Goal: Information Seeking & Learning: Learn about a topic

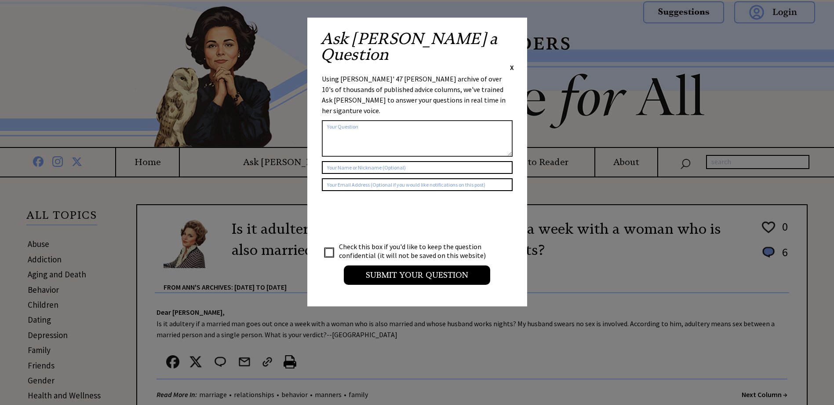
click at [511, 63] on span "X" at bounding box center [512, 67] width 4 height 9
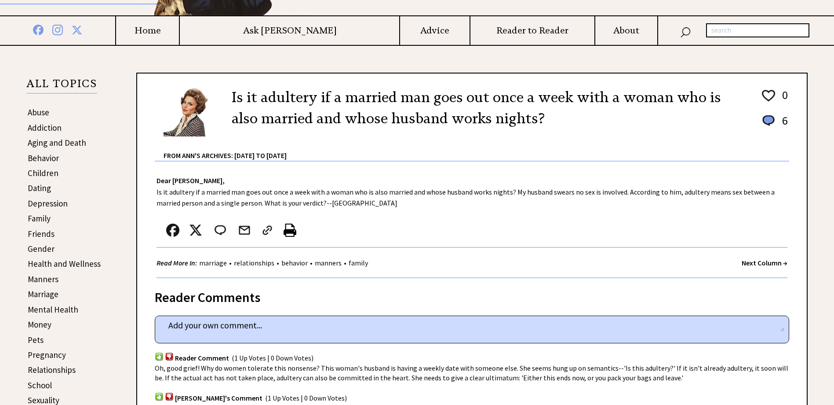
scroll to position [132, 0]
click at [40, 128] on link "Addiction" at bounding box center [45, 127] width 34 height 11
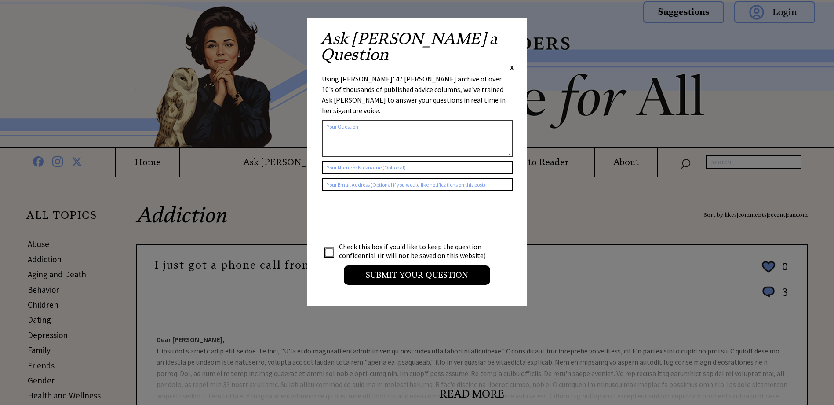
click at [510, 63] on span "X" at bounding box center [512, 67] width 4 height 9
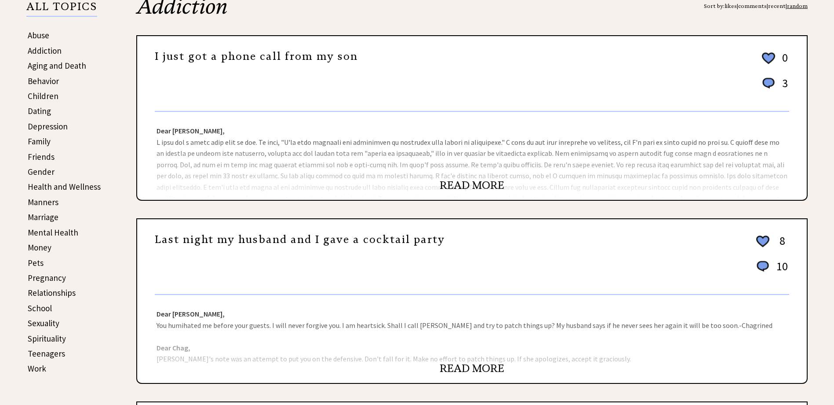
scroll to position [220, 0]
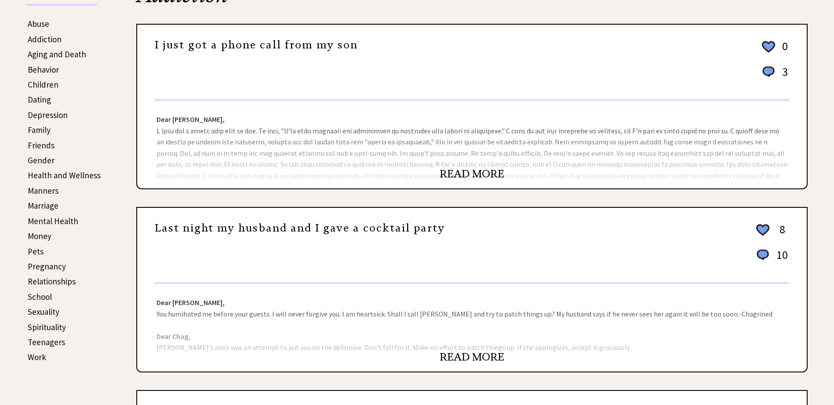
click at [449, 170] on link "READ MORE" at bounding box center [472, 173] width 65 height 13
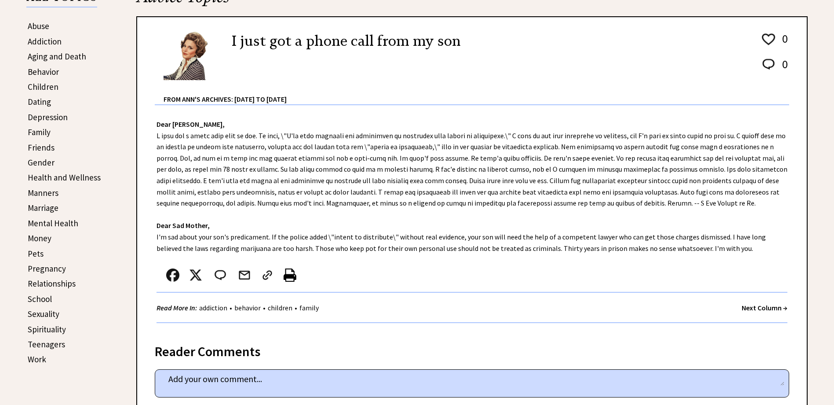
scroll to position [220, 0]
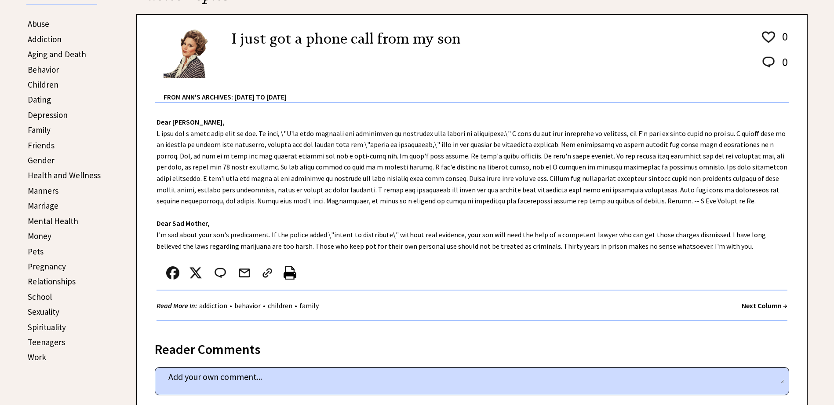
click at [168, 189] on div "Dear [PERSON_NAME], Dear Sad Mother, I'm sad about your son's predicament. If t…" at bounding box center [472, 216] width 670 height 226
click at [82, 174] on link "Health and Wellness" at bounding box center [64, 175] width 73 height 11
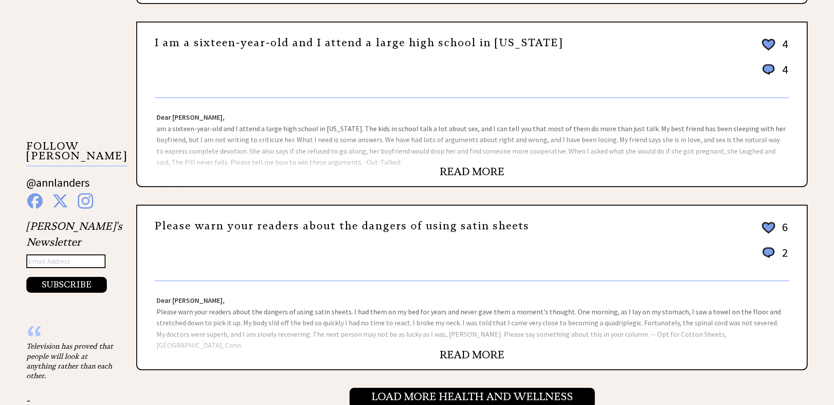
scroll to position [792, 0]
